Goal: Check status: Check status

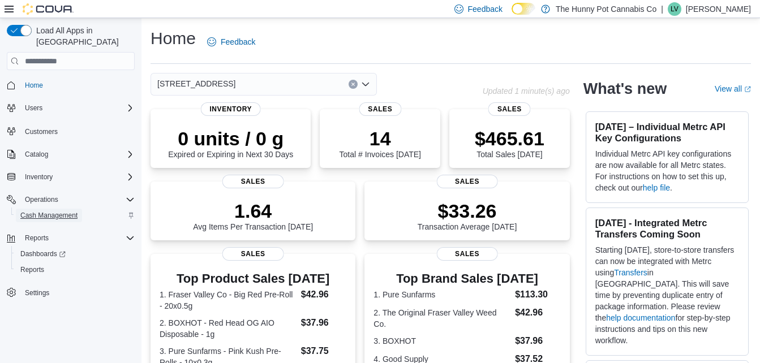
click at [38, 211] on span "Cash Management" at bounding box center [48, 215] width 57 height 9
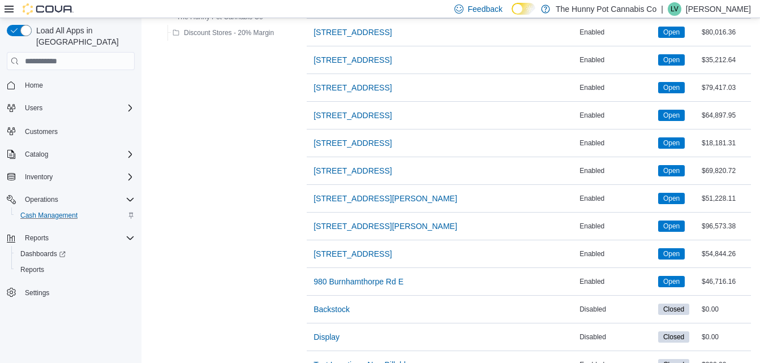
scroll to position [903, 0]
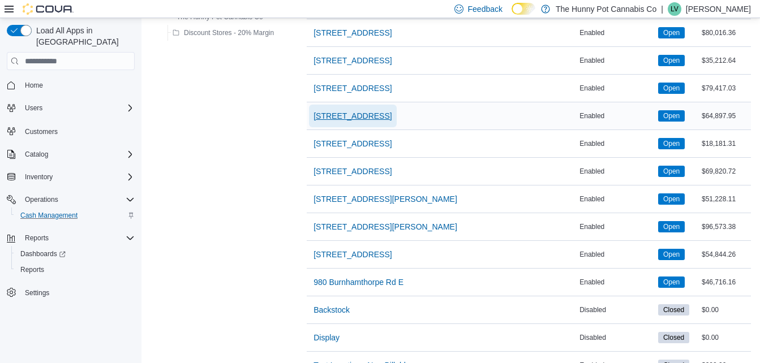
click at [352, 118] on span "[STREET_ADDRESS]" at bounding box center [352, 115] width 78 height 11
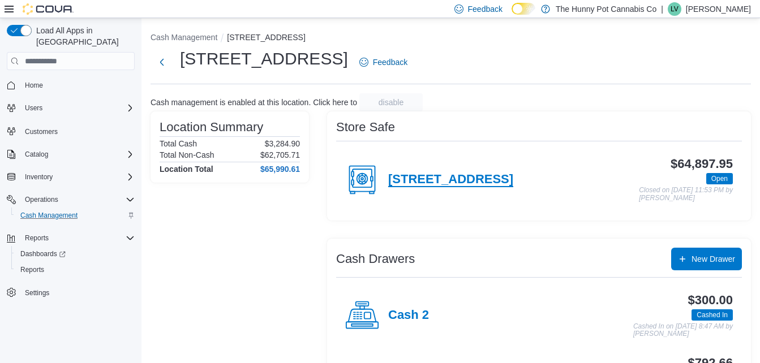
click at [432, 183] on h4 "[STREET_ADDRESS]" at bounding box center [450, 180] width 125 height 15
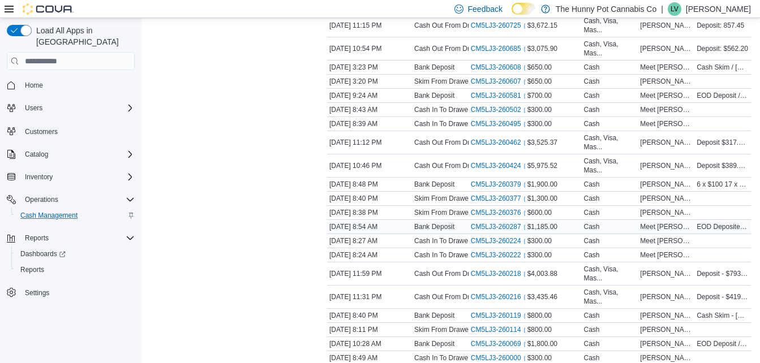
scroll to position [403, 0]
click at [498, 222] on link "CM5LJ3-260287 (opens in a new tab or window)" at bounding box center [500, 226] width 59 height 9
